Goal: Find contact information: Find contact information

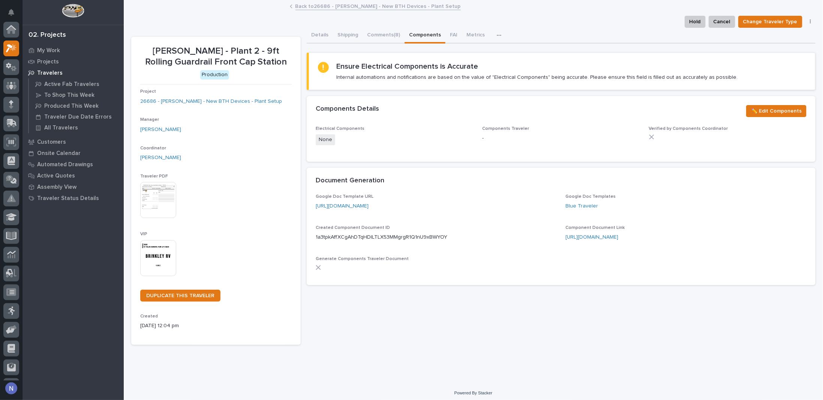
scroll to position [19, 0]
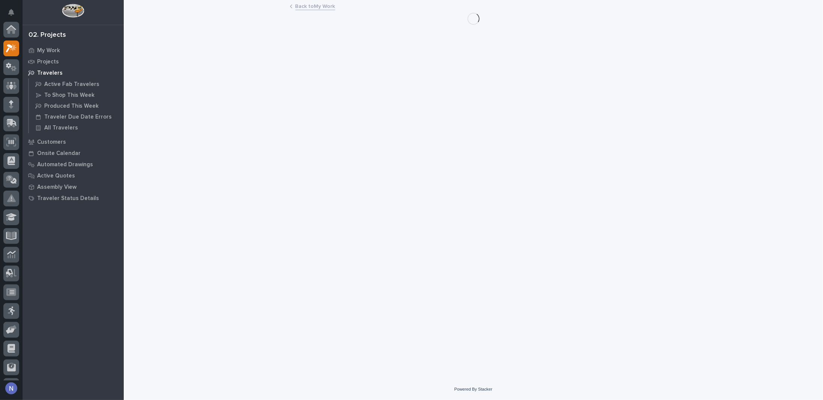
scroll to position [19, 0]
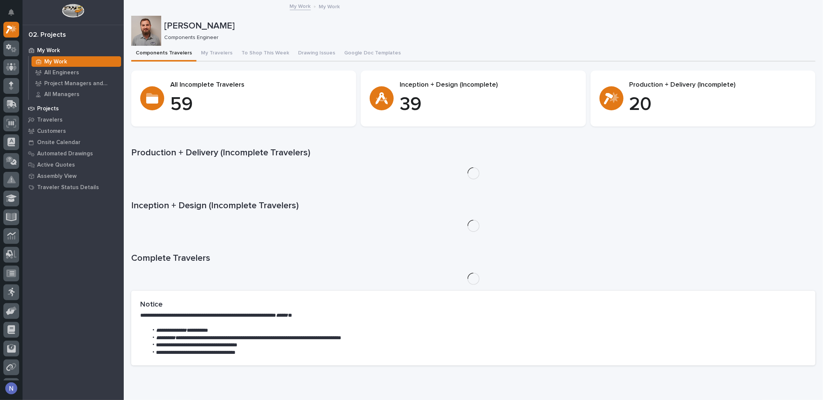
click at [43, 106] on p "Projects" at bounding box center [48, 108] width 22 height 7
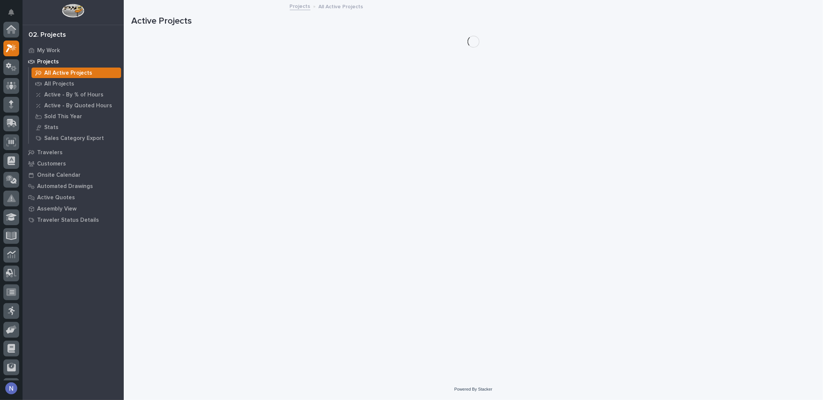
scroll to position [19, 0]
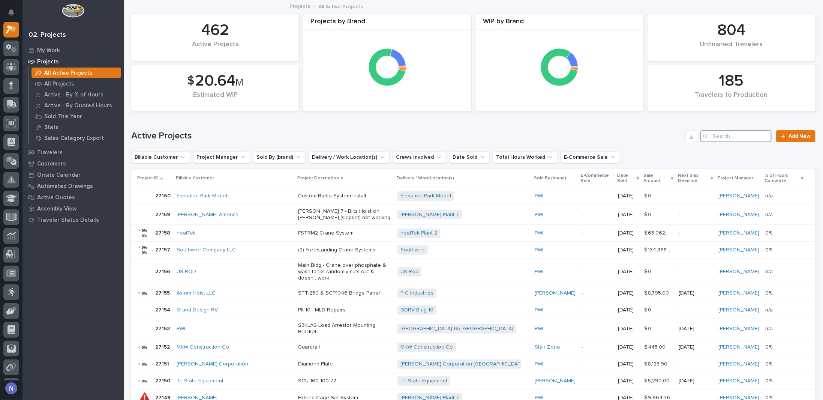
drag, startPoint x: 717, startPoint y: 130, endPoint x: 719, endPoint y: 134, distance: 4.9
click at [718, 130] on input "Search" at bounding box center [735, 136] width 71 height 12
click at [719, 134] on input "Search" at bounding box center [735, 136] width 71 height 12
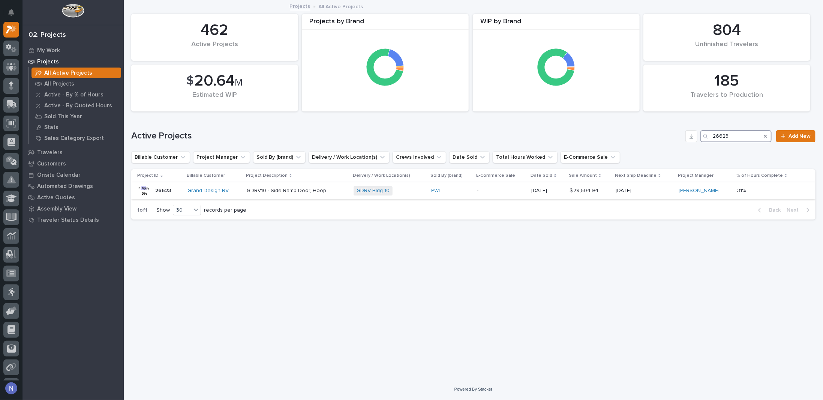
type input "26623"
click at [507, 192] on p "-" at bounding box center [501, 190] width 48 height 6
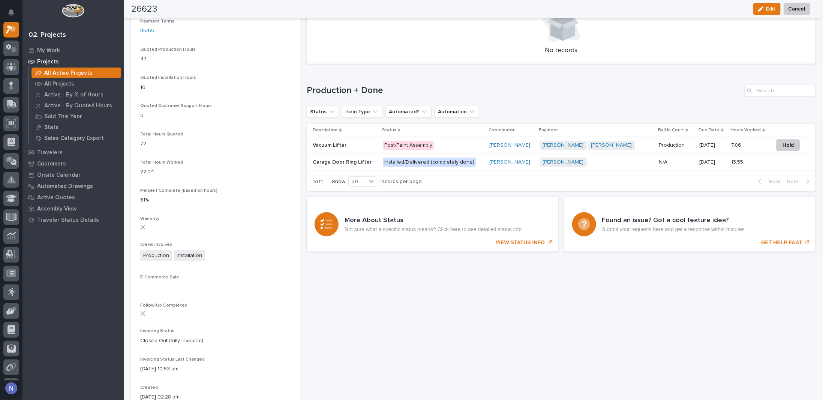
scroll to position [487, 0]
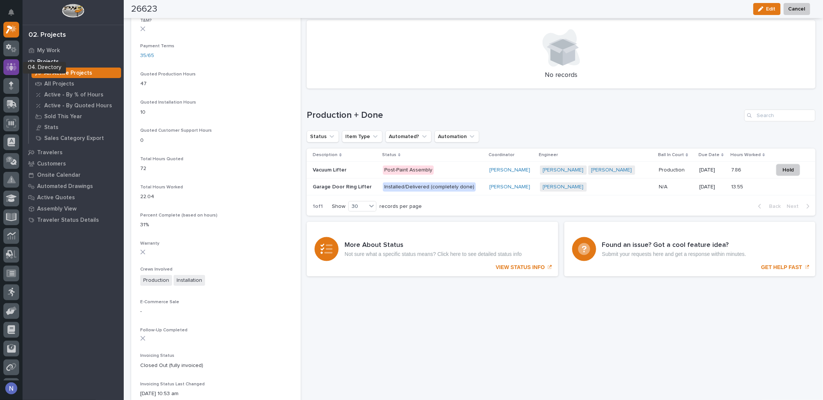
click at [17, 66] on div at bounding box center [11, 67] width 16 height 16
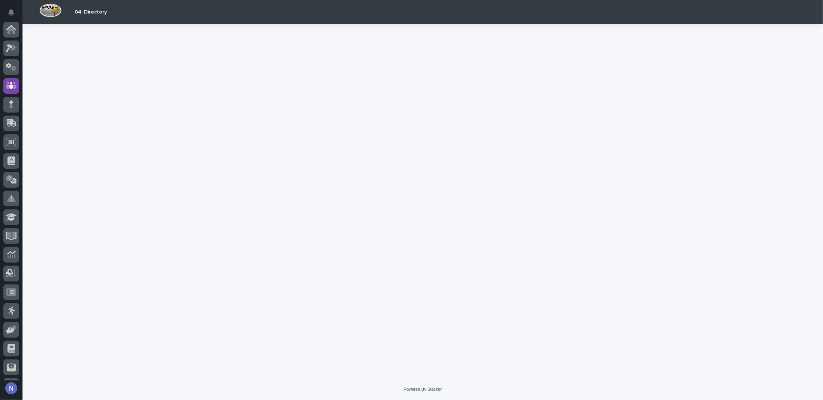
scroll to position [54, 0]
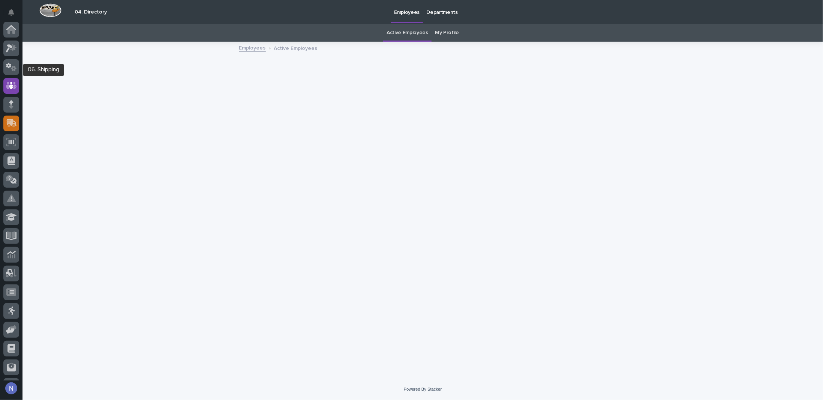
scroll to position [54, 0]
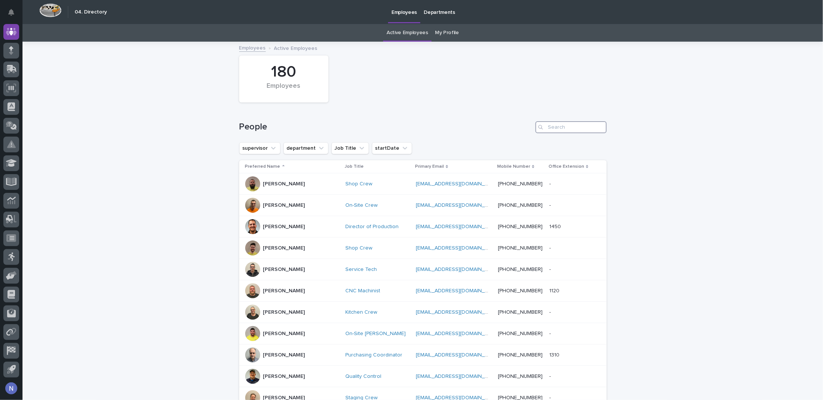
click at [558, 125] on input "Search" at bounding box center [570, 127] width 71 height 12
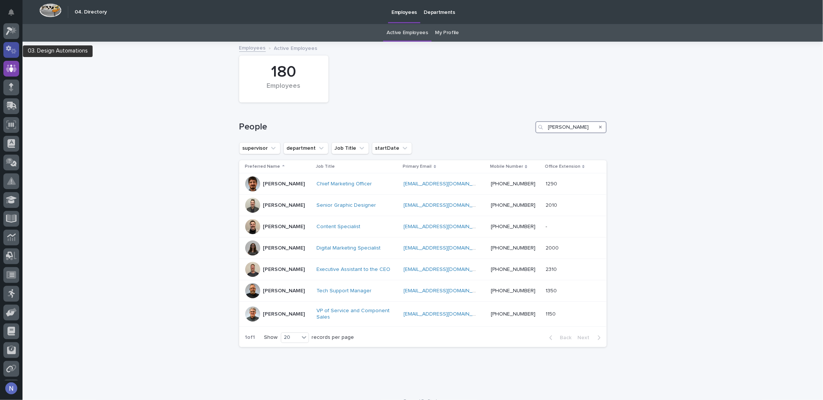
scroll to position [16, 0]
type input "[PERSON_NAME]"
click at [13, 35] on icon at bounding box center [11, 31] width 11 height 9
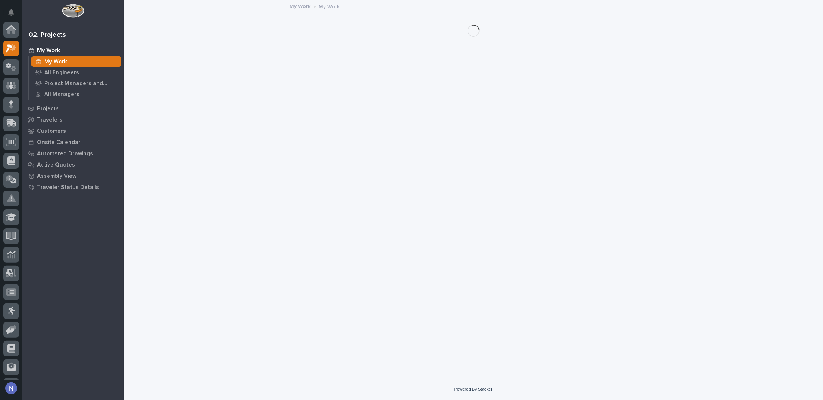
scroll to position [19, 0]
